Goal: Information Seeking & Learning: Find specific fact

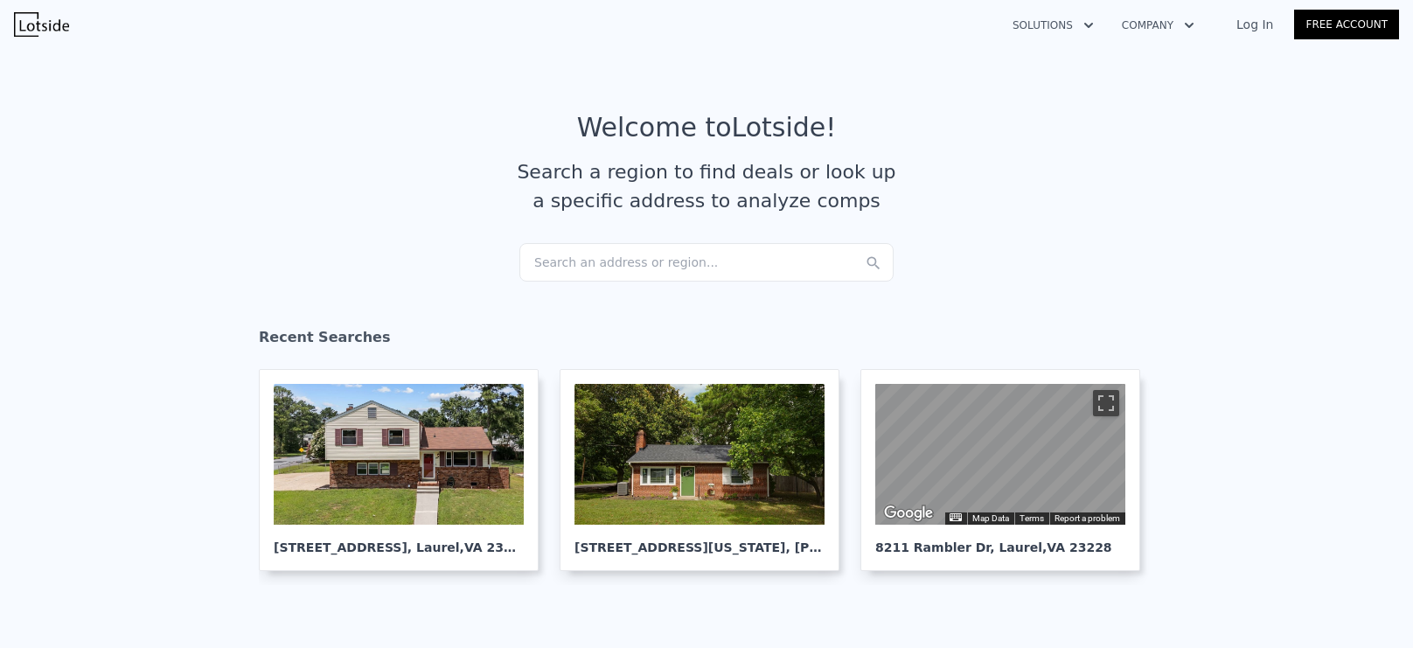
click at [656, 265] on div "Search an address or region..." at bounding box center [707, 262] width 374 height 38
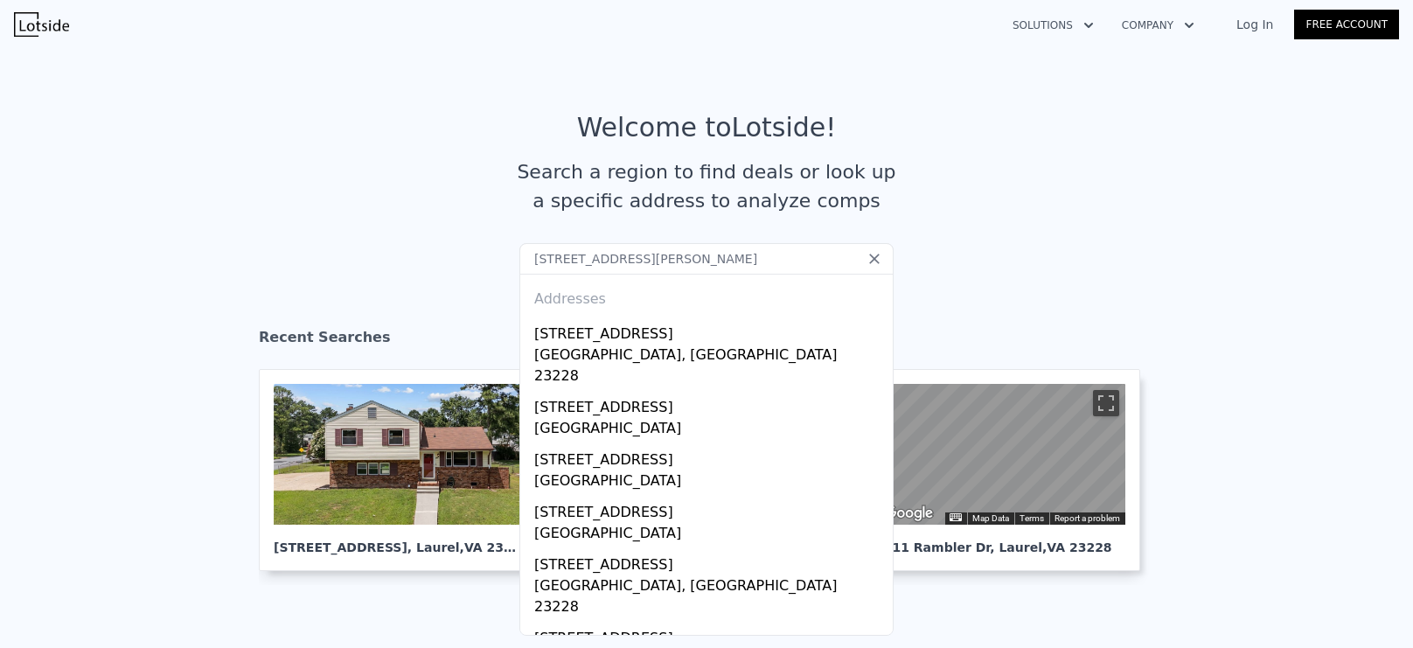
type input "10100 Kexby Rd, Henrico, VA 23228"
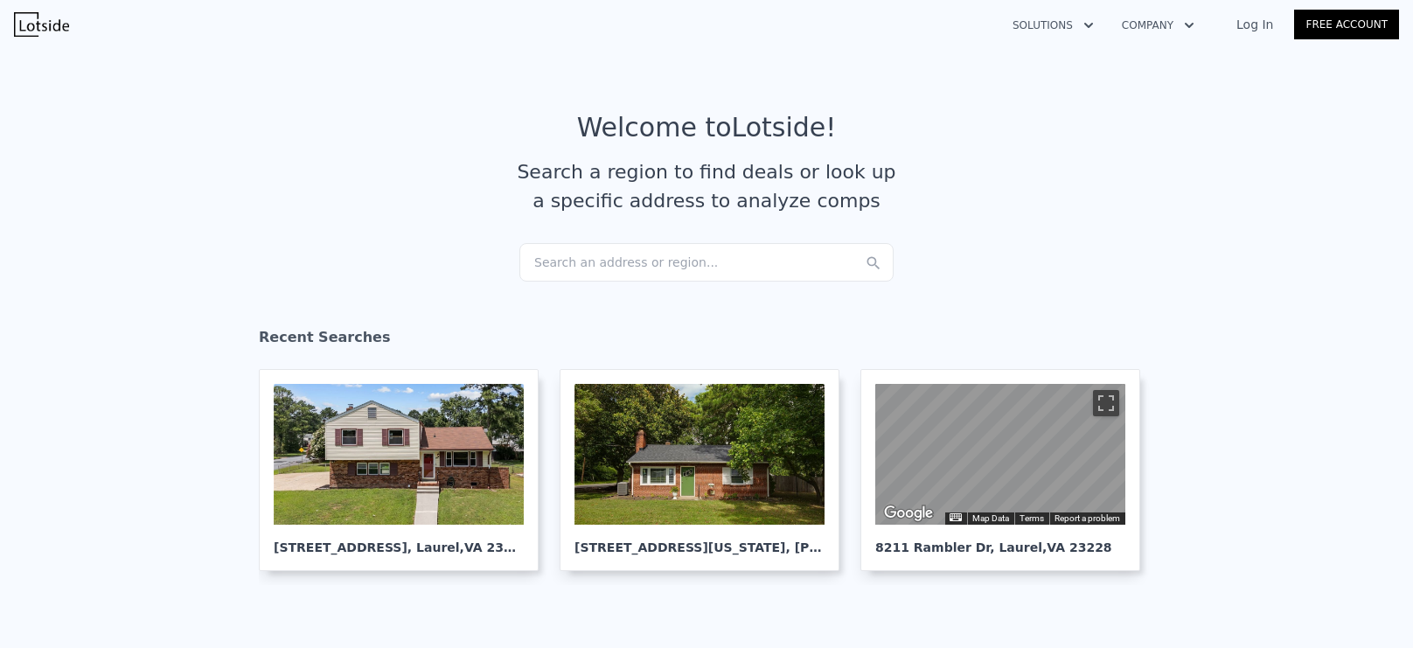
click at [1318, 201] on section "Welcome to Lotside ! Search a region to find deals or look up a specific addres…" at bounding box center [706, 177] width 1413 height 271
click at [464, 492] on div at bounding box center [399, 454] width 250 height 141
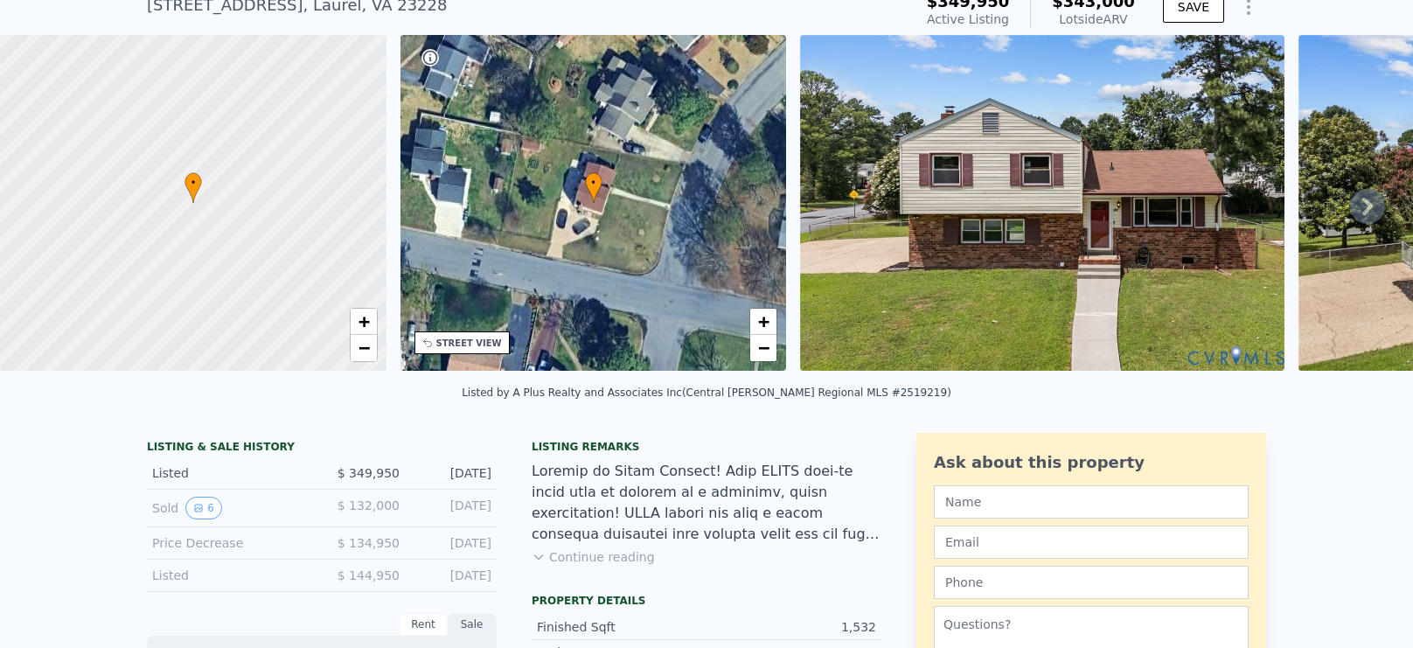
scroll to position [0, 7]
